Goal: Transaction & Acquisition: Purchase product/service

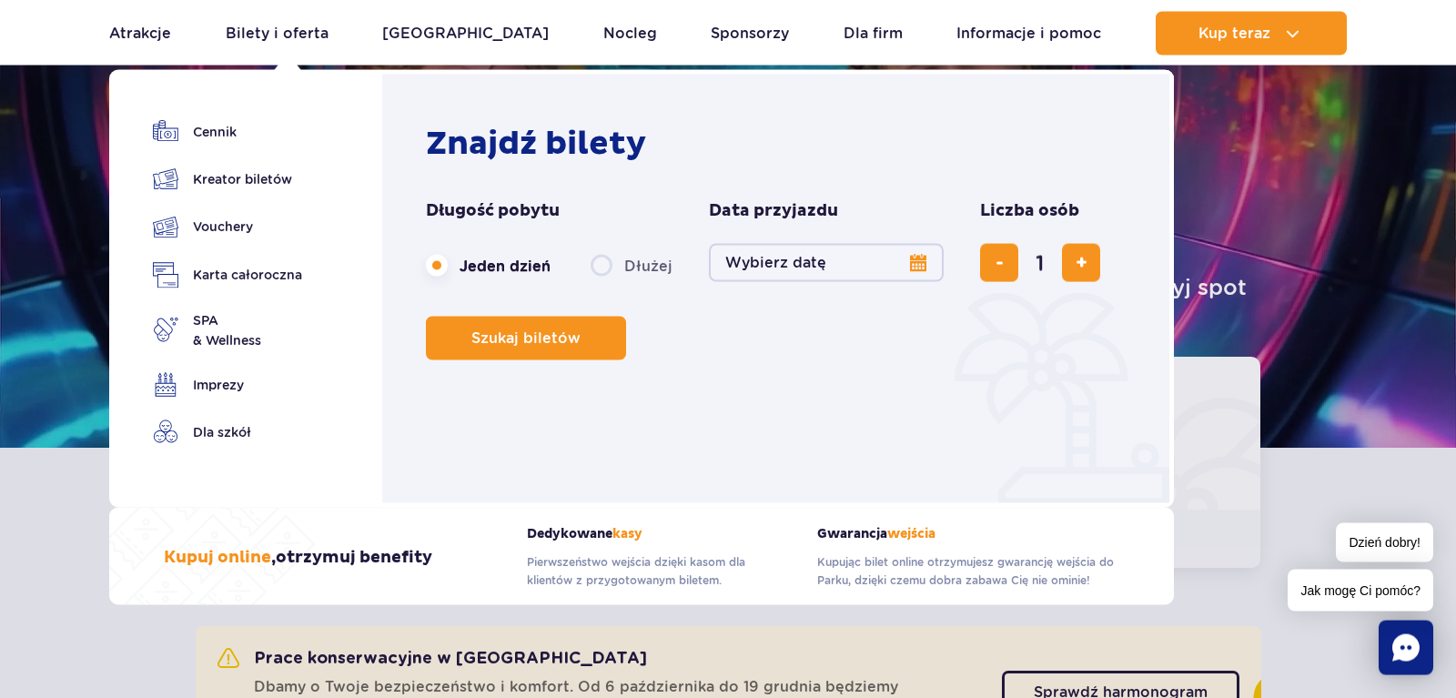
scroll to position [93, 0]
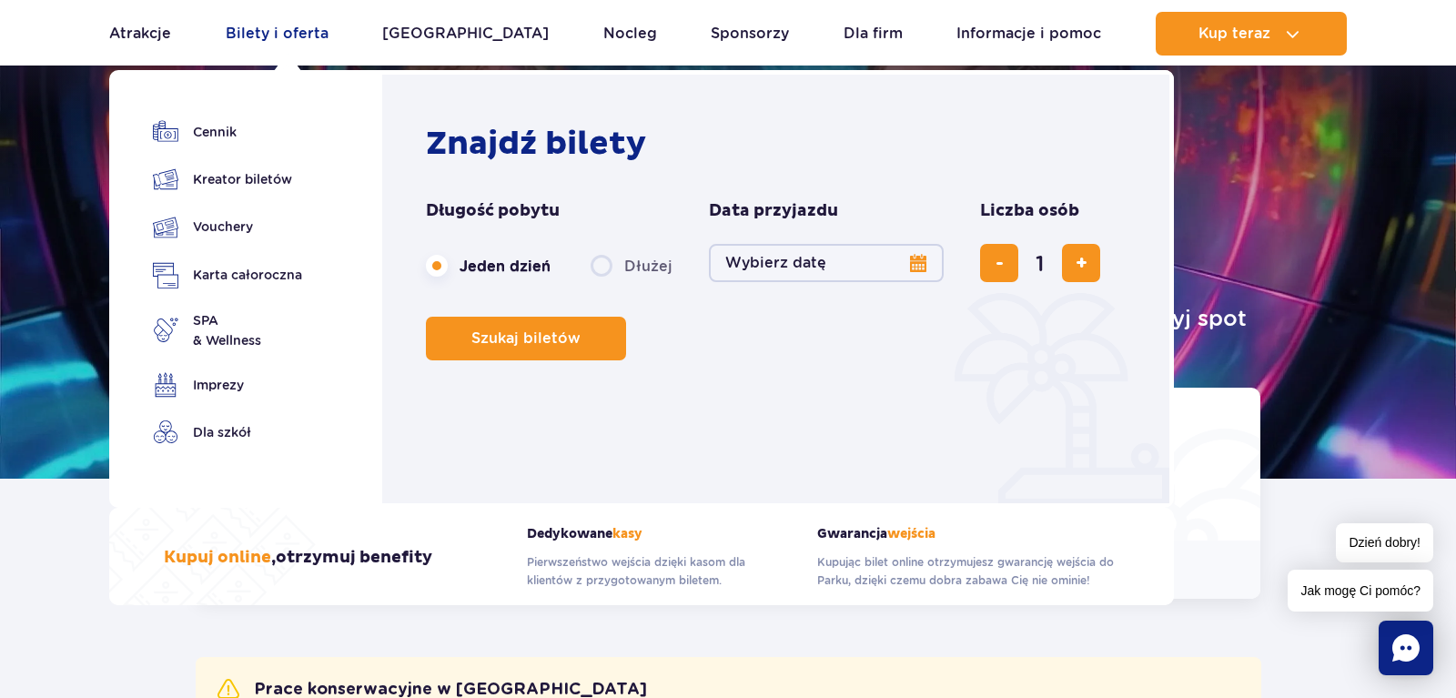
click at [280, 35] on link "Bilety i oferta" at bounding box center [277, 34] width 103 height 44
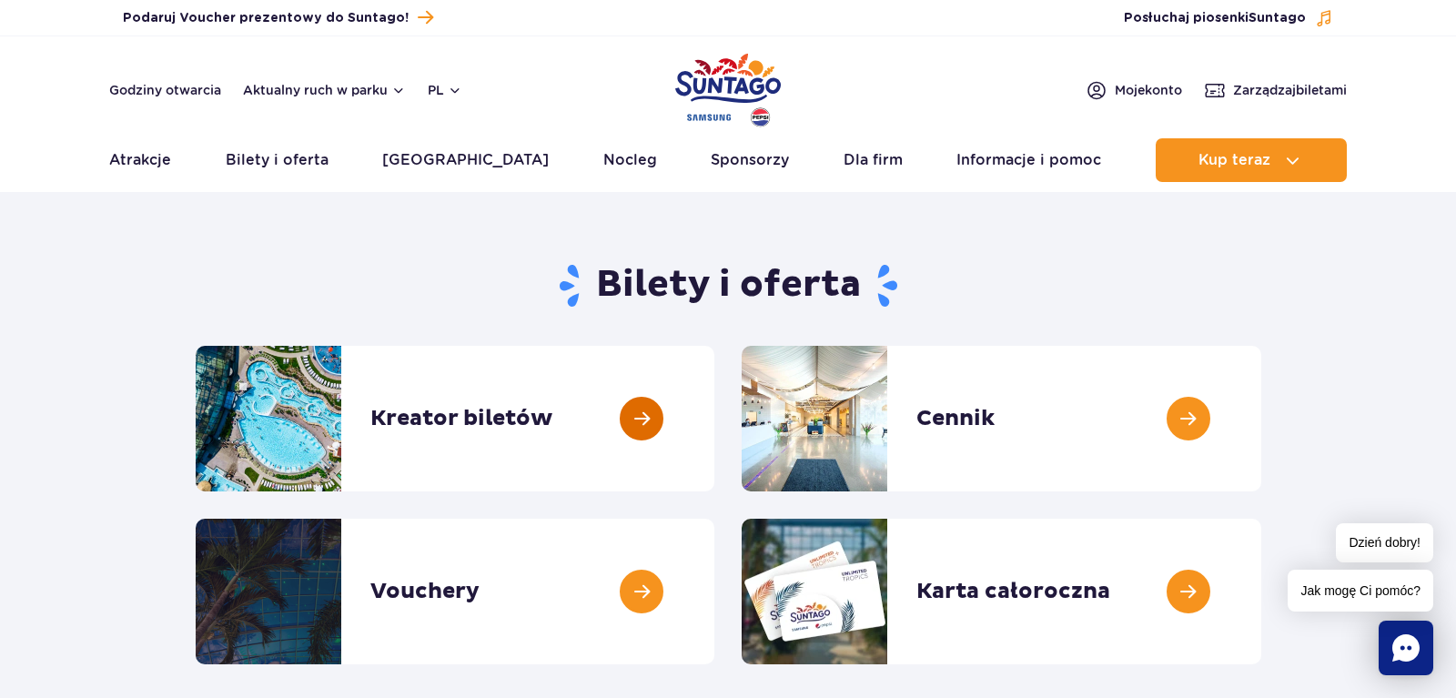
click at [714, 434] on link at bounding box center [714, 419] width 0 height 146
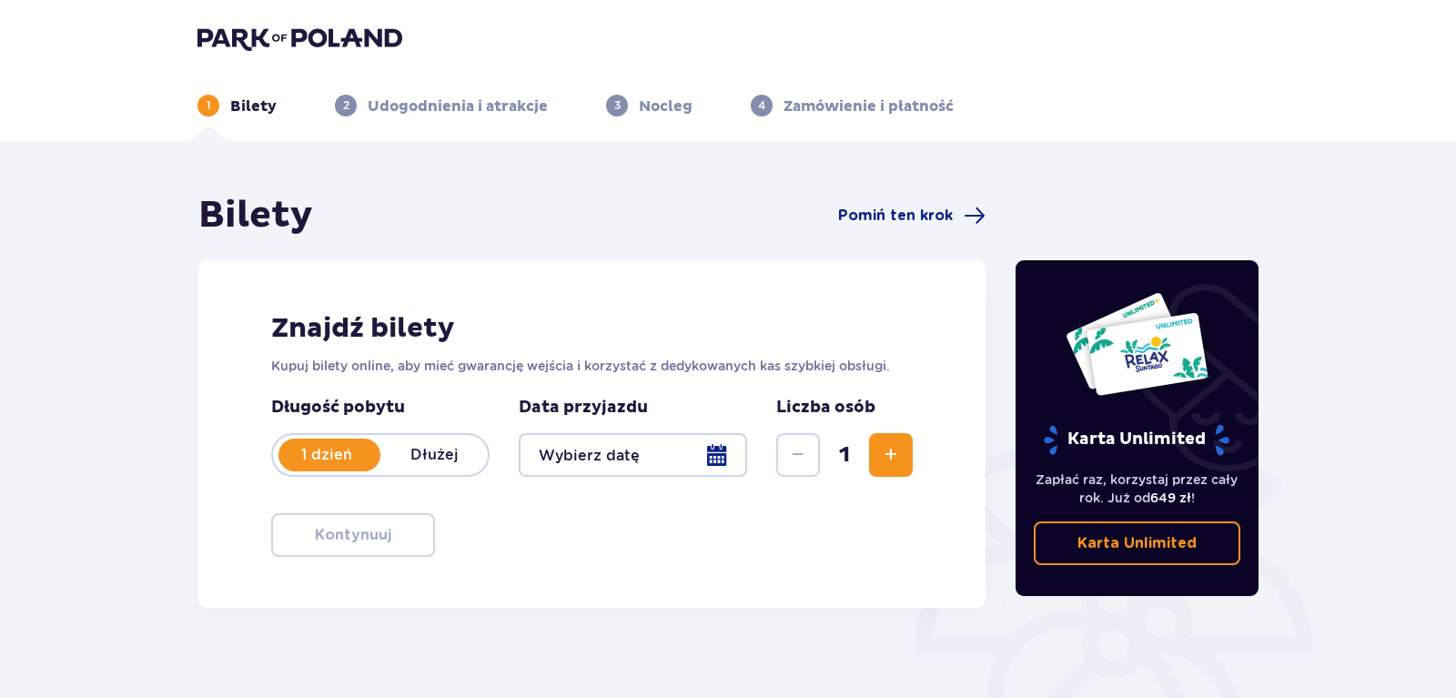
click at [644, 467] on div at bounding box center [633, 455] width 228 height 44
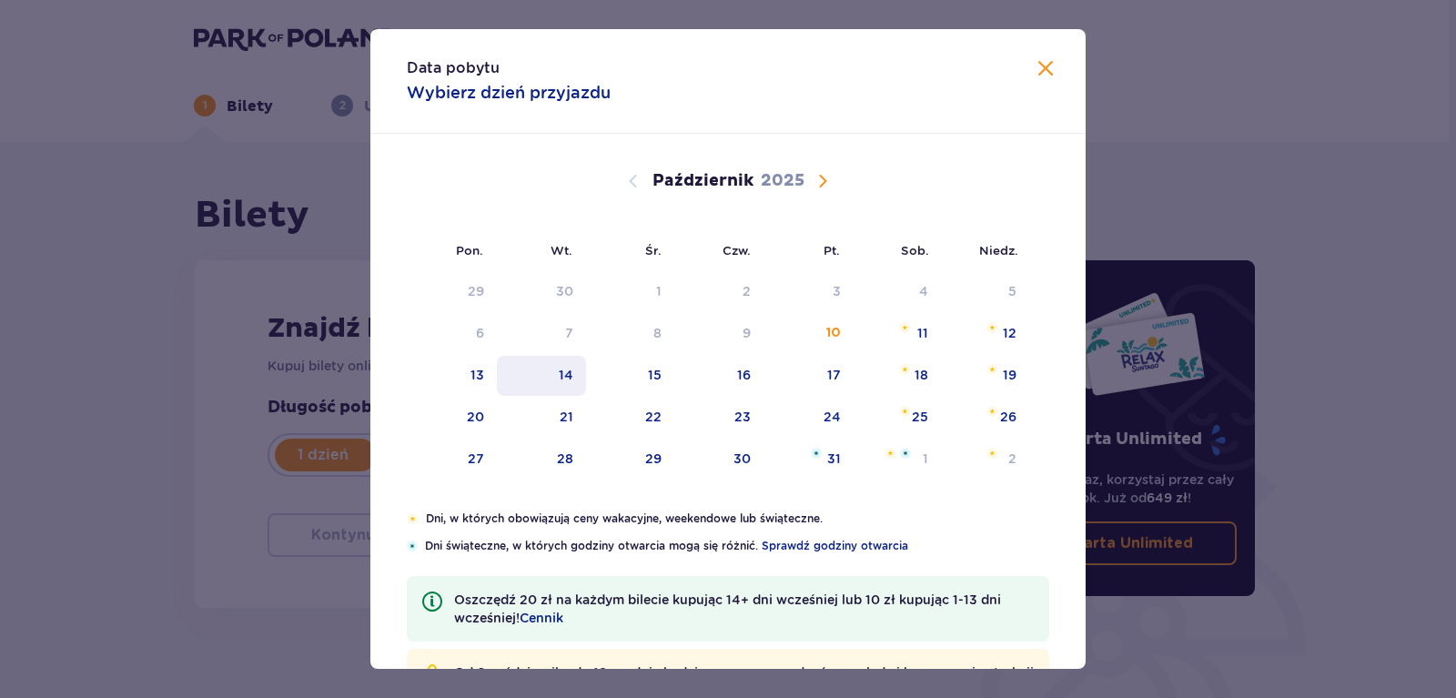
click at [555, 370] on div "14" at bounding box center [542, 376] width 90 height 40
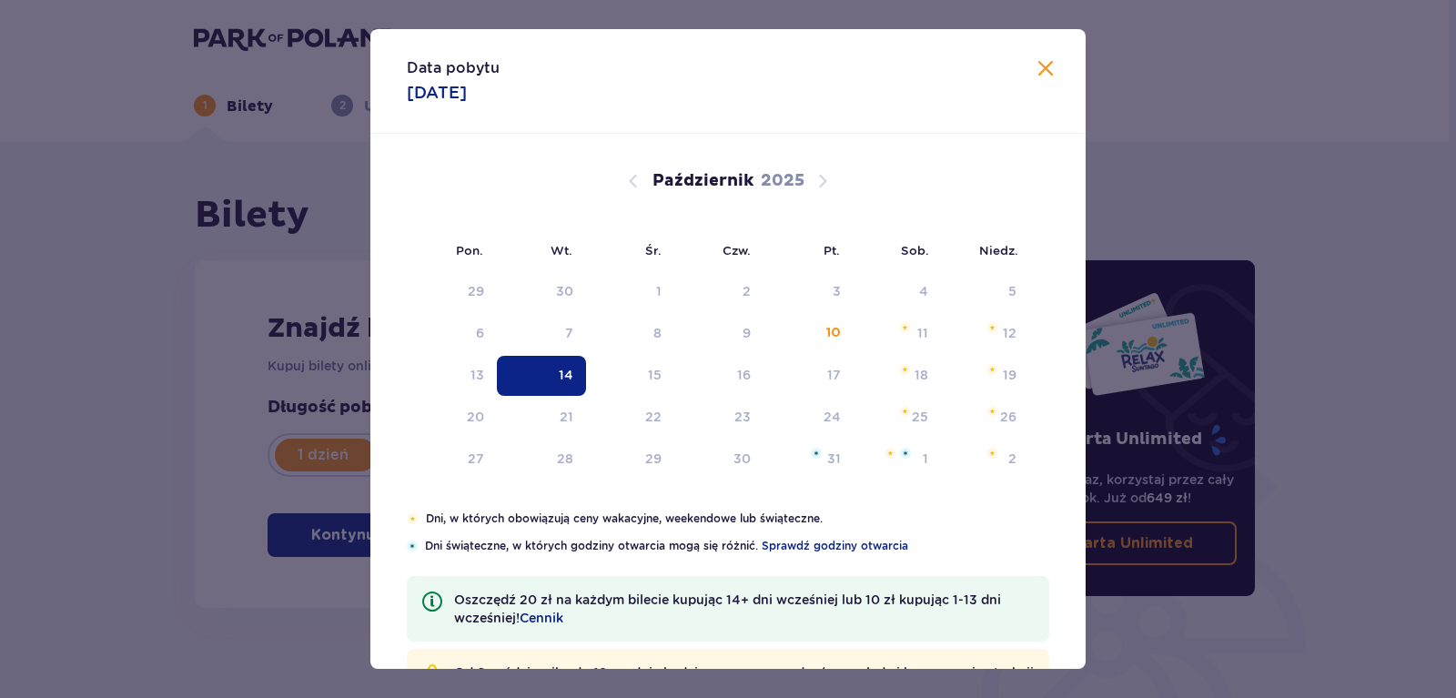
type input "14.10.25"
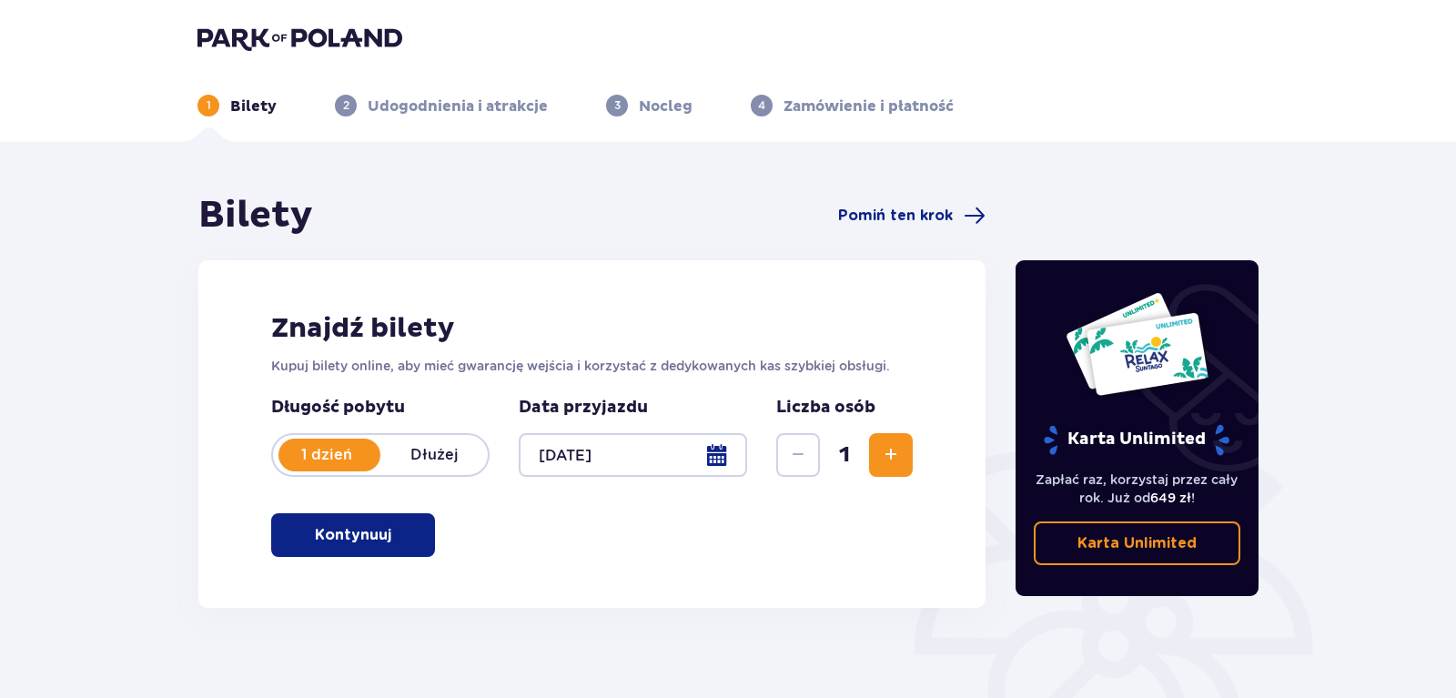
click at [333, 550] on button "Kontynuuj" at bounding box center [353, 535] width 164 height 44
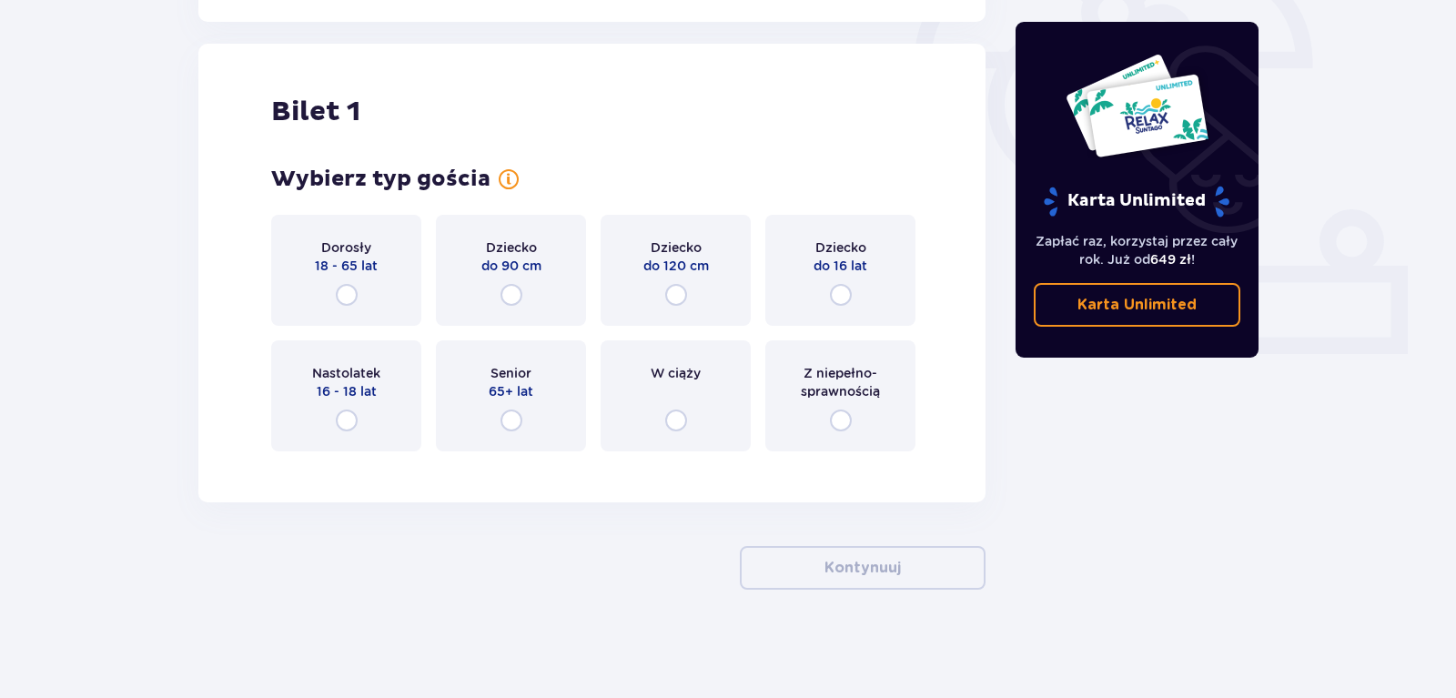
scroll to position [587, 0]
click at [340, 302] on input "radio" at bounding box center [347, 294] width 22 height 22
radio input "true"
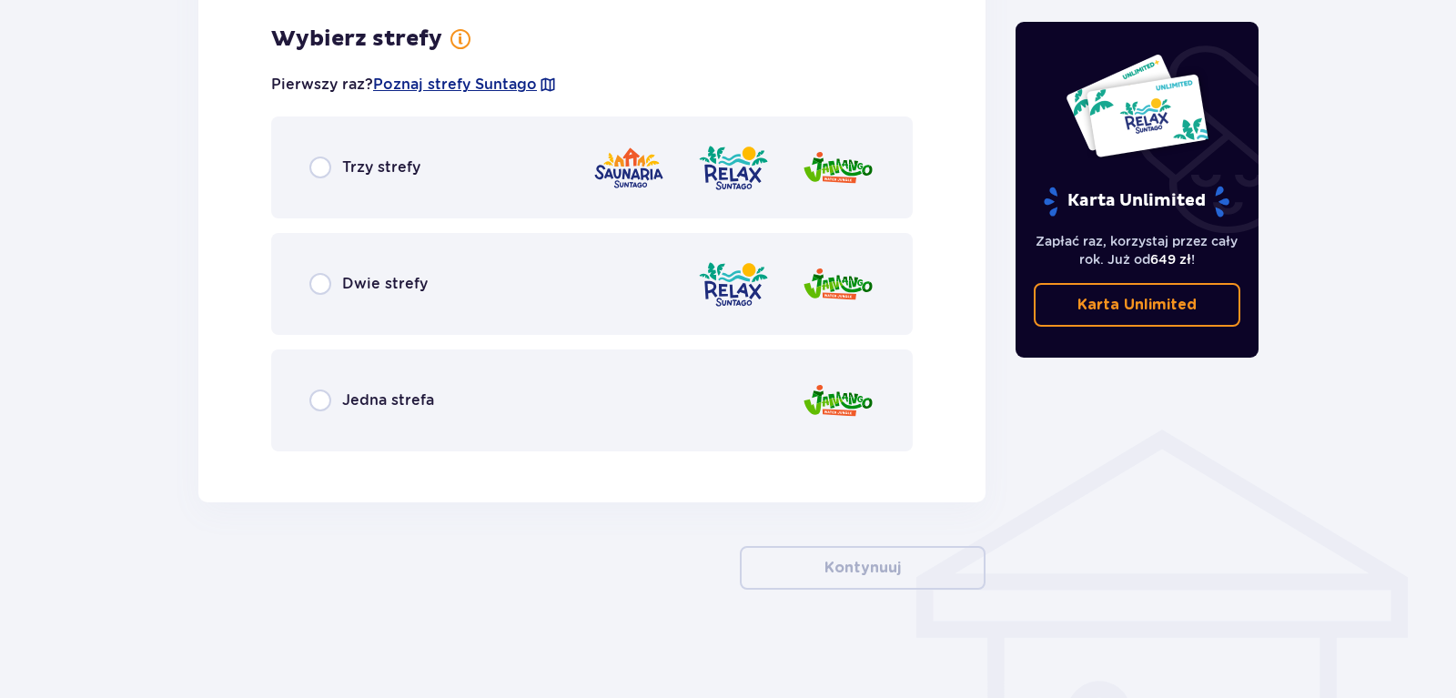
scroll to position [1049, 0]
click at [324, 167] on input "radio" at bounding box center [320, 167] width 22 height 22
radio input "true"
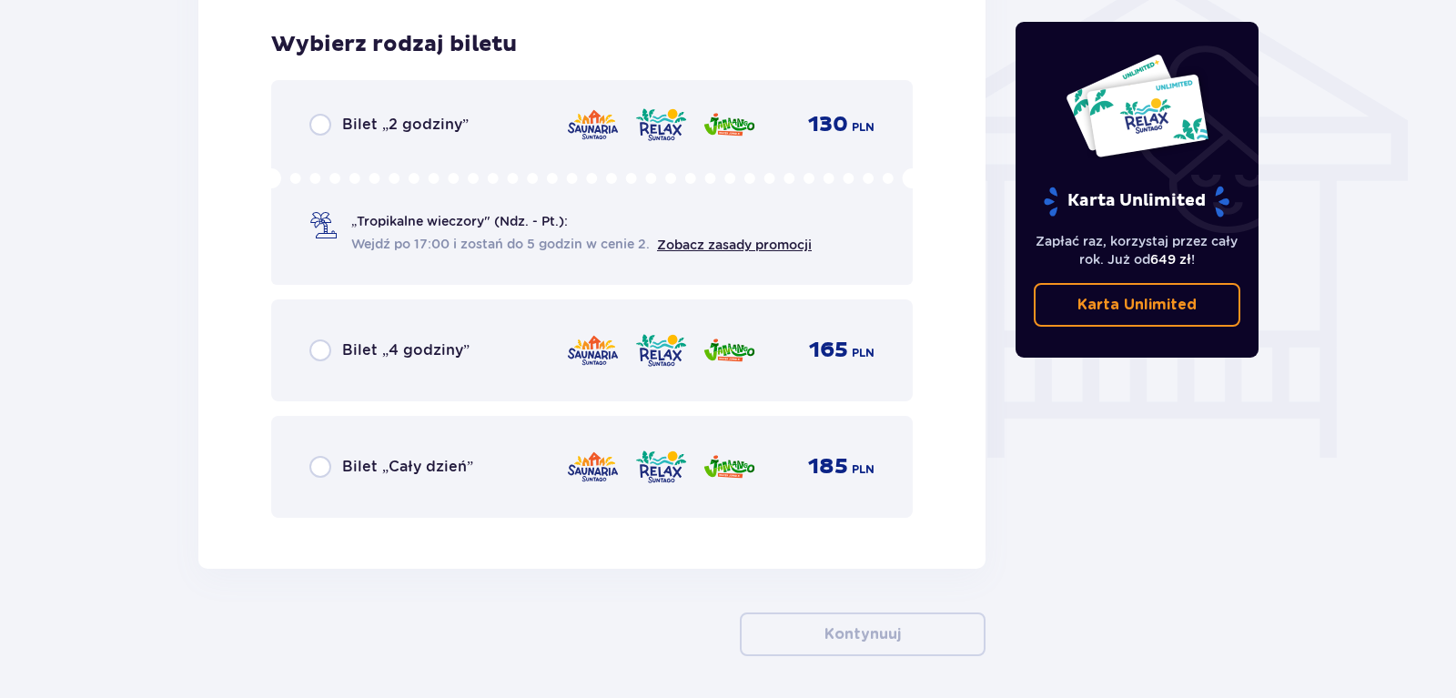
scroll to position [1514, 0]
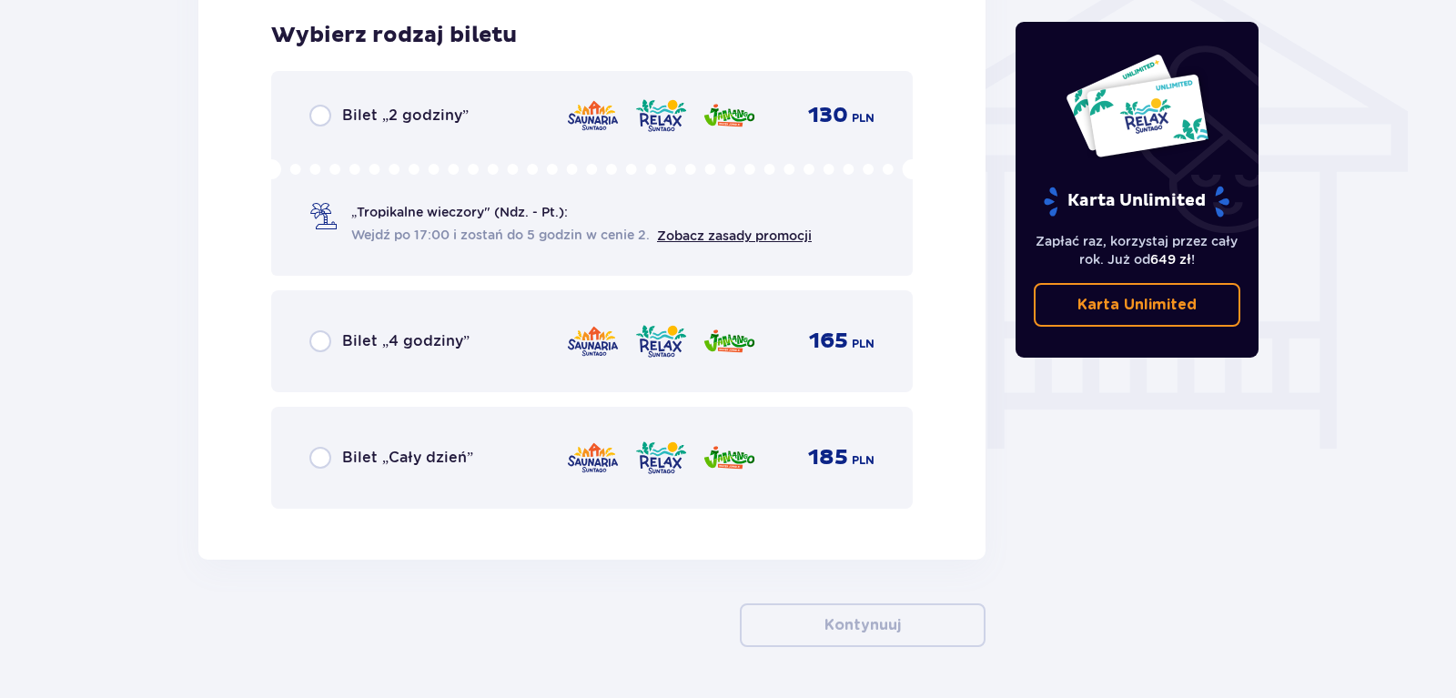
click at [340, 458] on div "Bilet „Cały dzień”" at bounding box center [391, 458] width 164 height 22
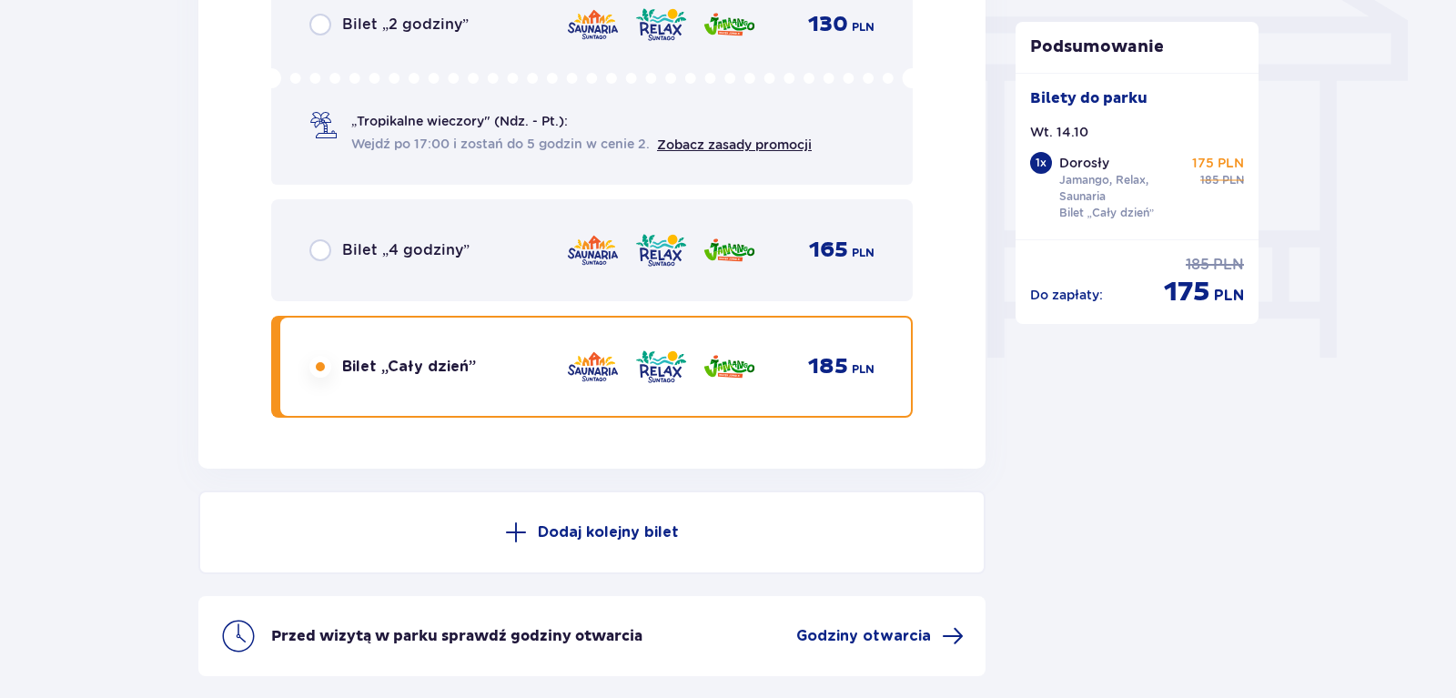
scroll to position [1572, 0]
